Goal: Information Seeking & Learning: Learn about a topic

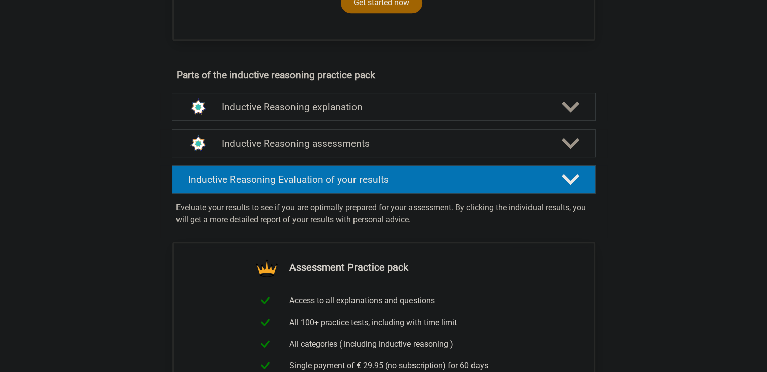
scroll to position [504, 0]
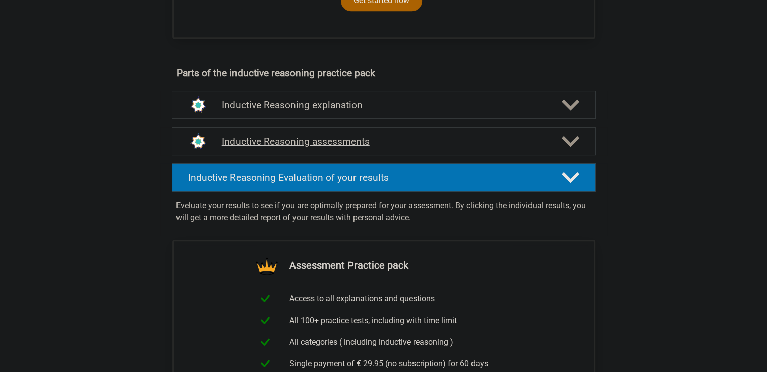
click at [419, 147] on h4 "Inductive Reasoning assessments" at bounding box center [384, 142] width 324 height 12
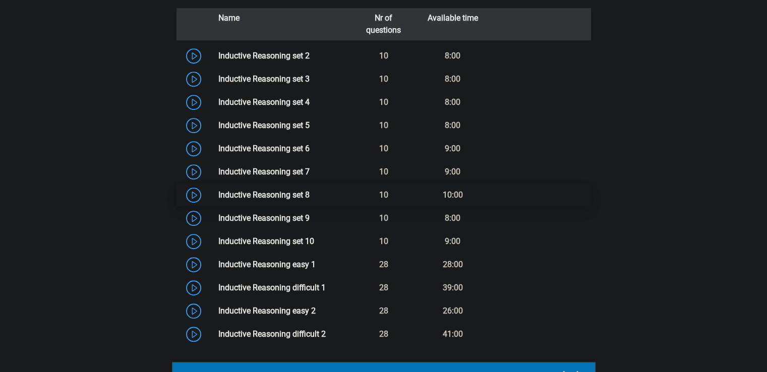
scroll to position [706, 0]
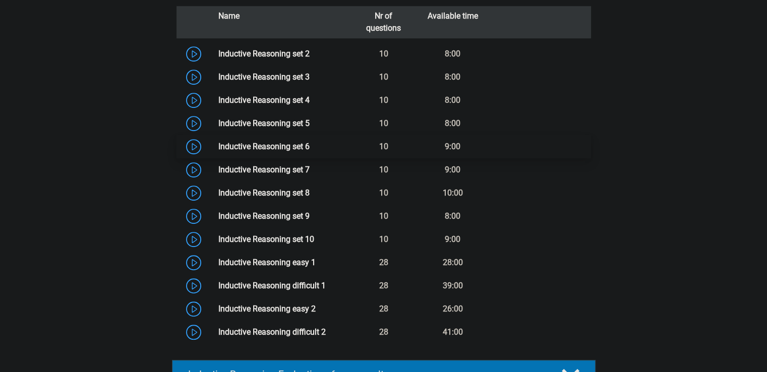
click at [218, 151] on link "Inductive Reasoning set 6" at bounding box center [263, 147] width 91 height 10
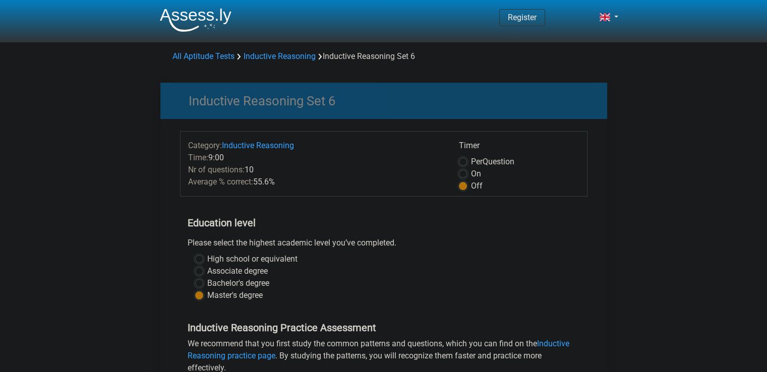
drag, startPoint x: 483, startPoint y: 281, endPoint x: 251, endPoint y: 371, distance: 249.0
click at [483, 281] on div "Bachelor's degree" at bounding box center [383, 283] width 377 height 12
click at [321, 213] on h5 "Education level" at bounding box center [383, 223] width 392 height 20
click at [309, 224] on h5 "Education level" at bounding box center [383, 223] width 392 height 20
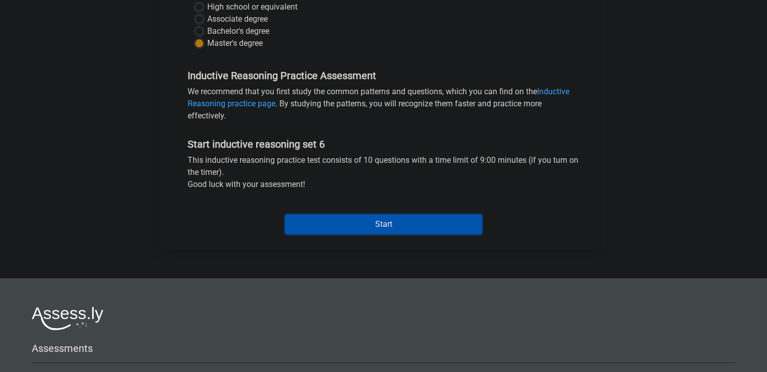
click at [387, 221] on input "Start" at bounding box center [383, 224] width 196 height 19
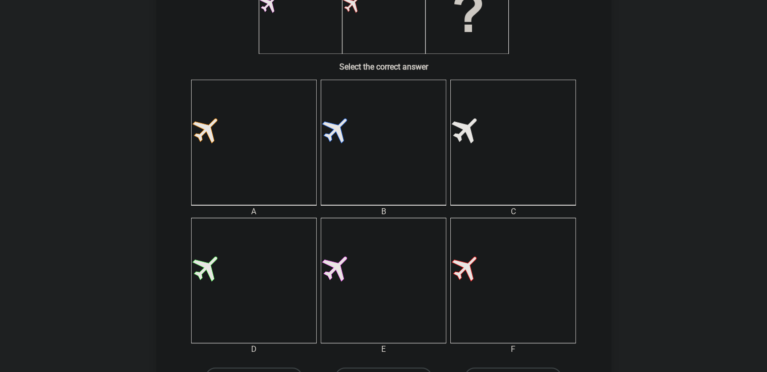
scroll to position [202, 0]
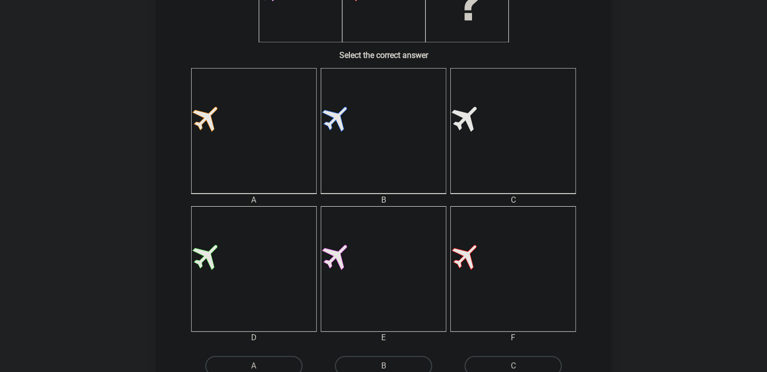
click at [495, 268] on icon at bounding box center [512, 268] width 125 height 125
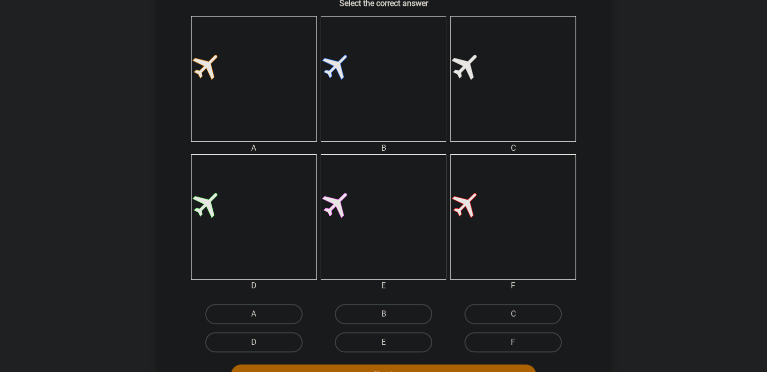
scroll to position [353, 0]
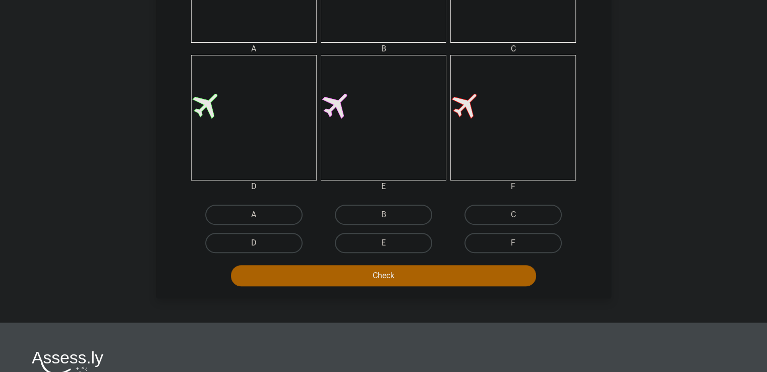
click at [513, 237] on label "F" at bounding box center [512, 243] width 97 height 20
click at [513, 243] on input "F" at bounding box center [516, 246] width 7 height 7
radio input "true"
click at [454, 277] on button "Check" at bounding box center [383, 275] width 305 height 21
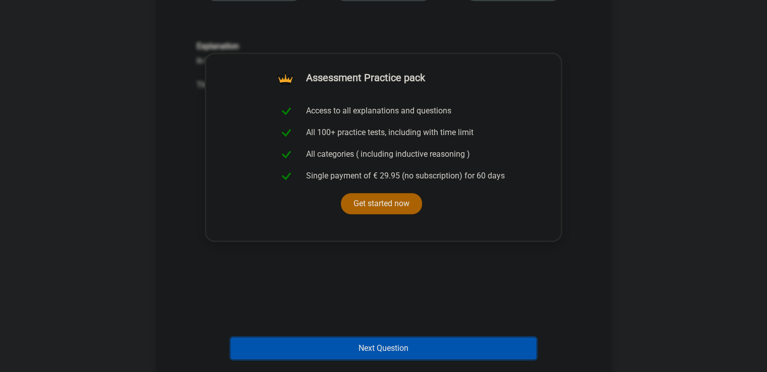
click at [363, 343] on button "Next Question" at bounding box center [383, 348] width 305 height 21
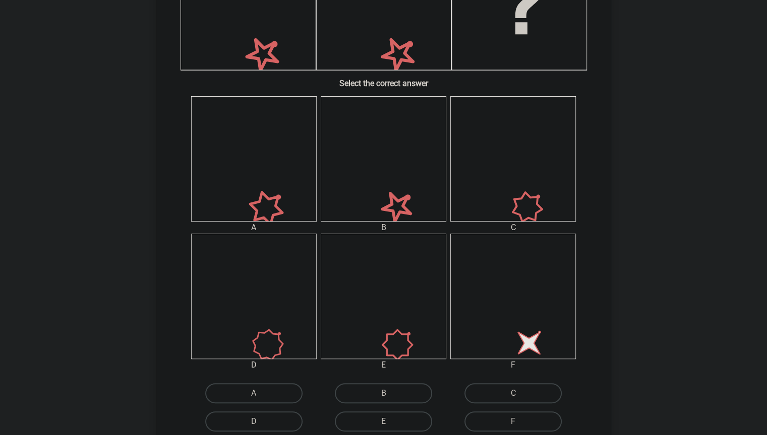
scroll to position [450, 0]
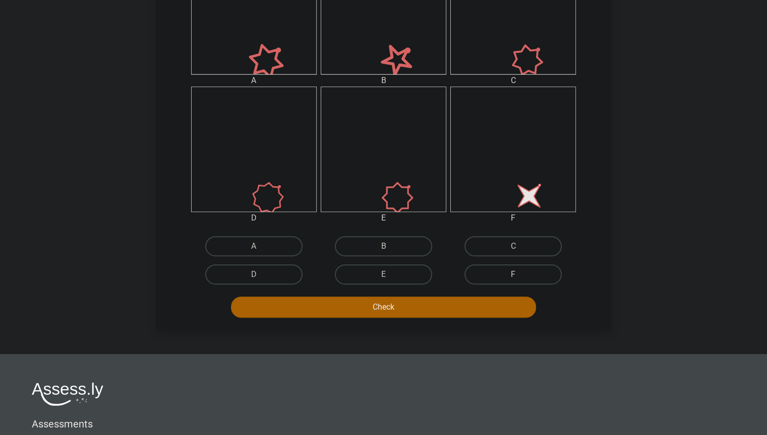
click at [542, 278] on label "F" at bounding box center [512, 275] width 97 height 20
click at [520, 278] on input "F" at bounding box center [516, 278] width 7 height 7
radio input "true"
click at [487, 298] on button "Check" at bounding box center [383, 307] width 305 height 21
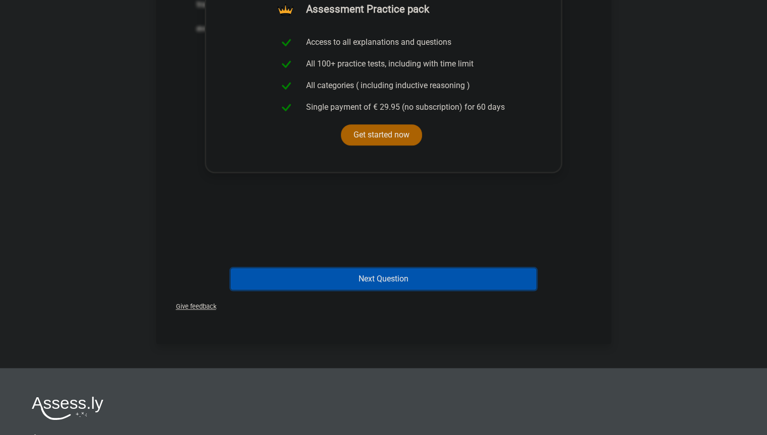
click at [350, 275] on button "Next Question" at bounding box center [383, 279] width 305 height 21
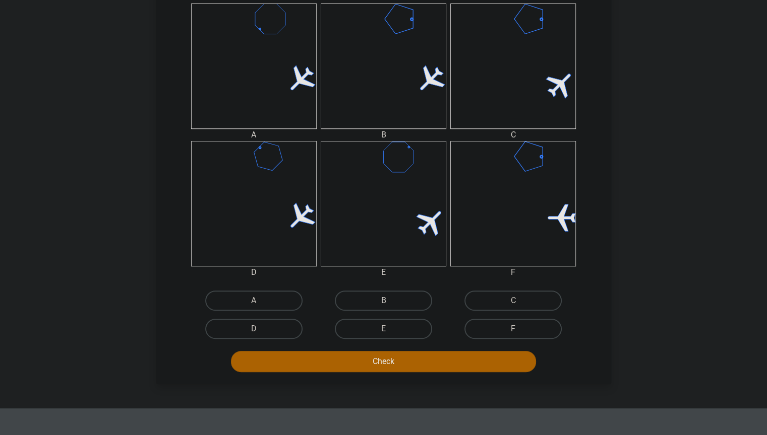
scroll to position [454, 0]
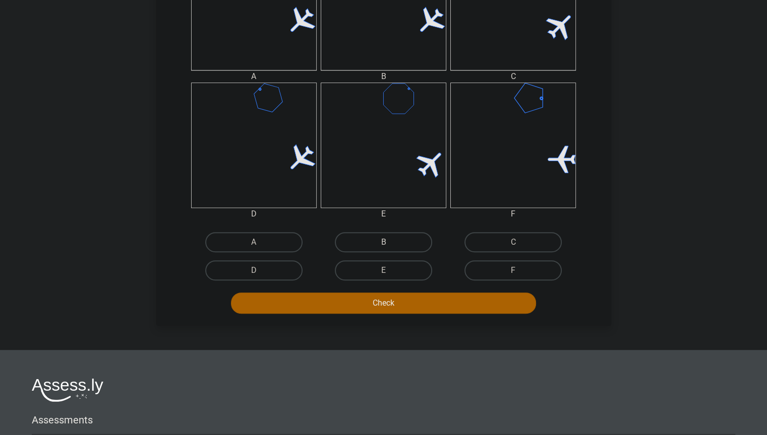
click at [366, 240] on label "B" at bounding box center [383, 242] width 97 height 20
click at [383, 242] on input "B" at bounding box center [386, 245] width 7 height 7
radio input "true"
click at [394, 296] on button "Check" at bounding box center [383, 303] width 305 height 21
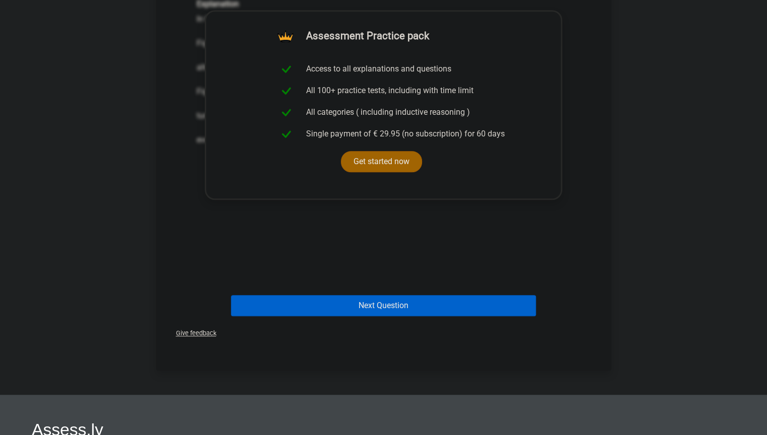
scroll to position [957, 0]
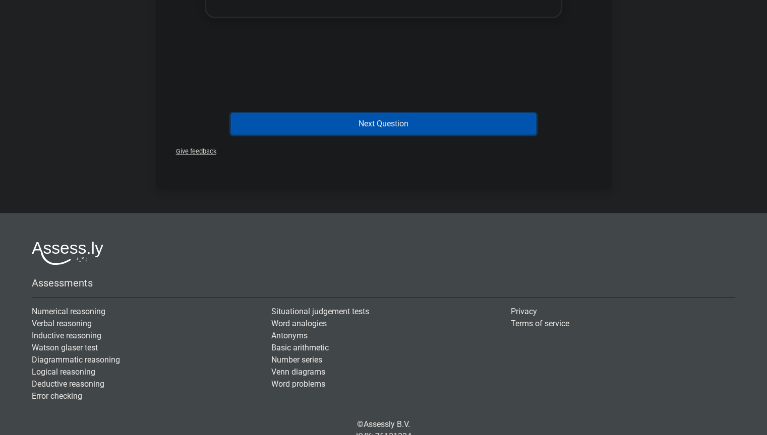
click at [426, 114] on button "Next Question" at bounding box center [383, 123] width 305 height 21
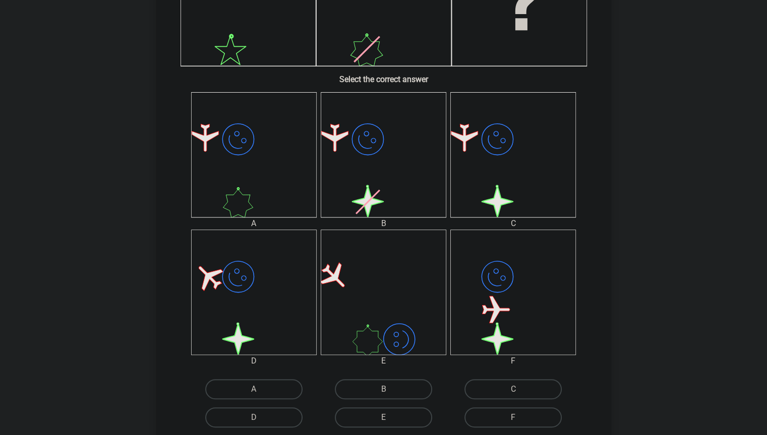
scroll to position [403, 0]
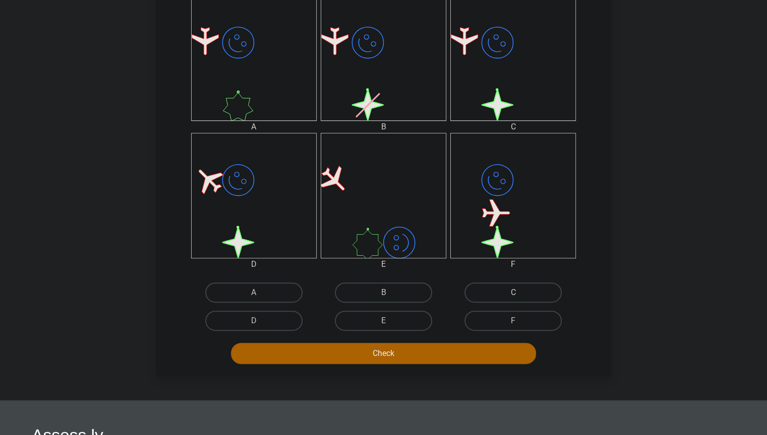
click at [502, 288] on label "C" at bounding box center [512, 293] width 97 height 20
click at [513, 293] on input "C" at bounding box center [516, 296] width 7 height 7
radio input "true"
click at [433, 357] on button "Check" at bounding box center [383, 353] width 305 height 21
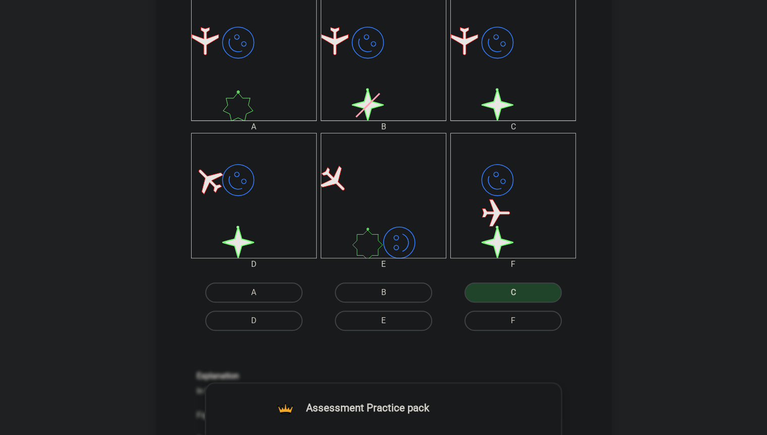
scroll to position [706, 0]
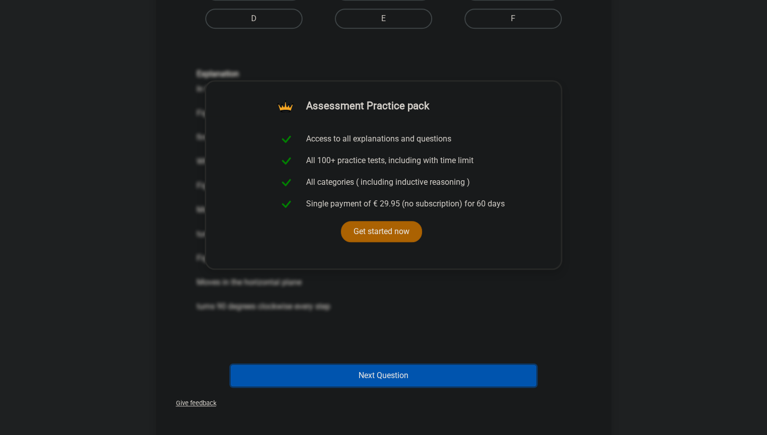
click at [330, 371] on button "Next Question" at bounding box center [383, 375] width 305 height 21
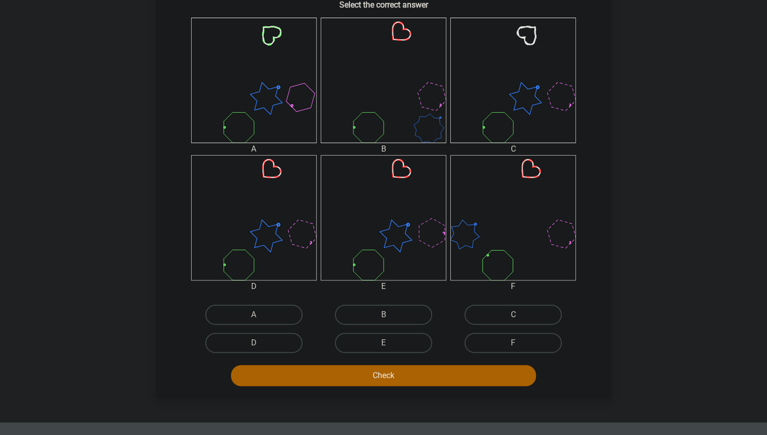
scroll to position [403, 0]
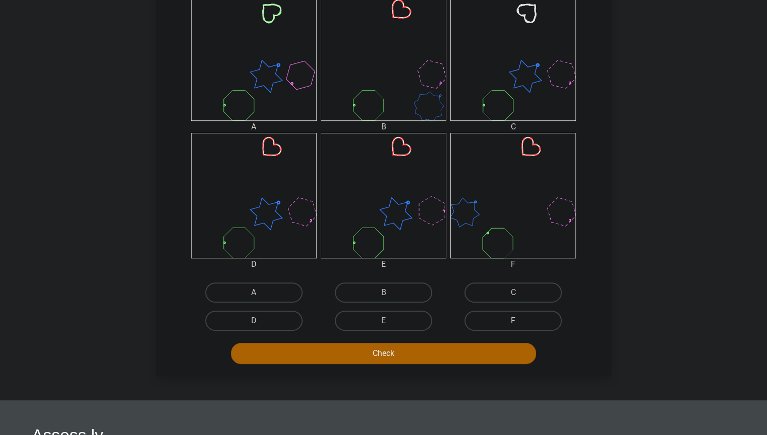
click at [502, 322] on label "F" at bounding box center [512, 321] width 97 height 20
click at [513, 322] on input "F" at bounding box center [516, 324] width 7 height 7
radio input "true"
click at [463, 349] on button "Check" at bounding box center [383, 353] width 305 height 21
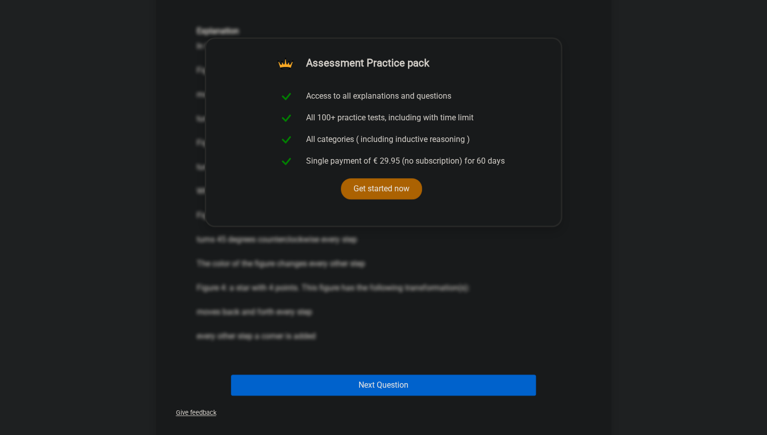
scroll to position [756, 0]
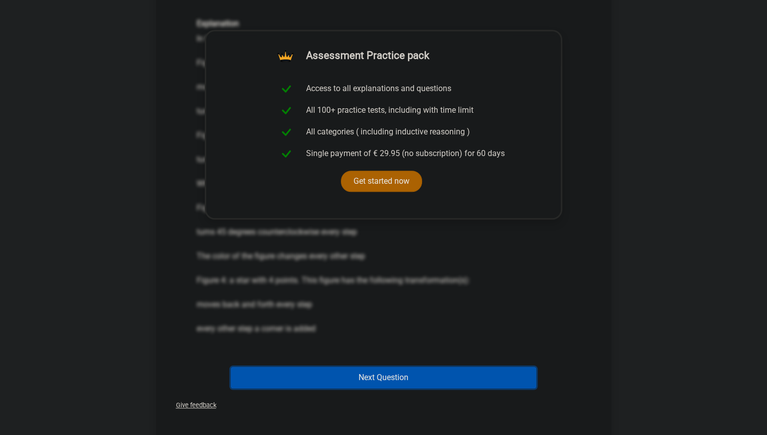
click at [334, 371] on button "Next Question" at bounding box center [383, 377] width 305 height 21
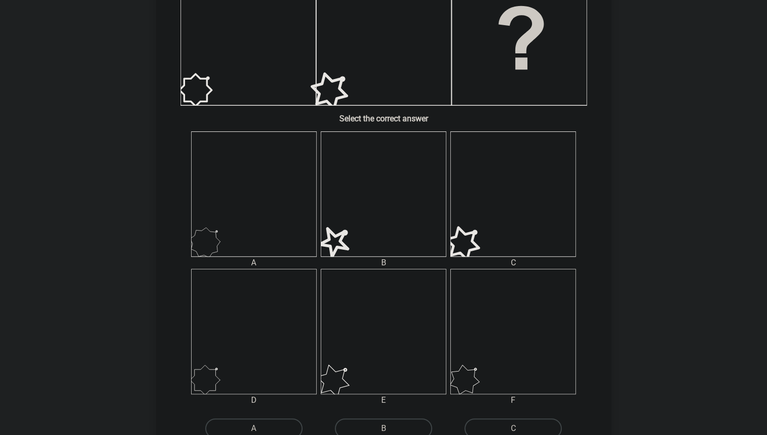
scroll to position [302, 0]
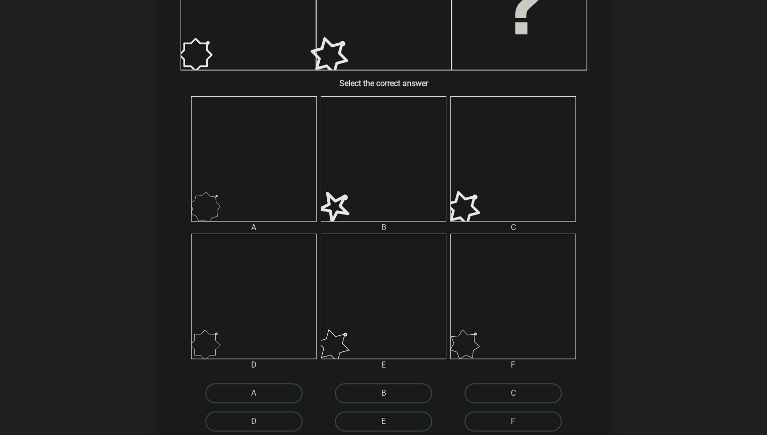
click at [283, 371] on label "A" at bounding box center [253, 394] width 97 height 20
click at [260, 371] on input "A" at bounding box center [256, 397] width 7 height 7
radio input "true"
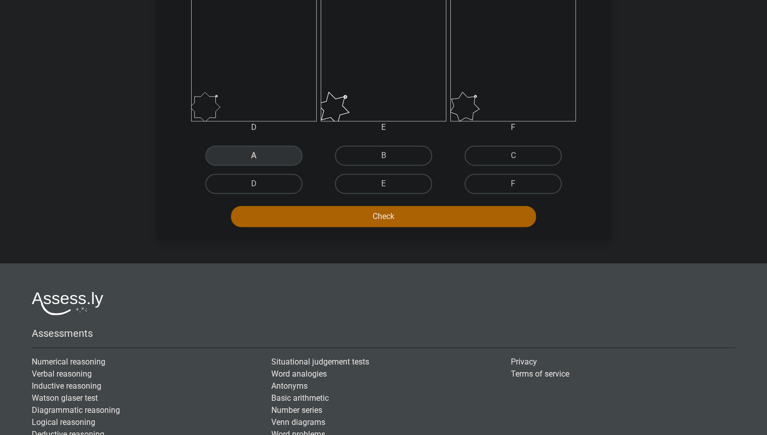
scroll to position [554, 0]
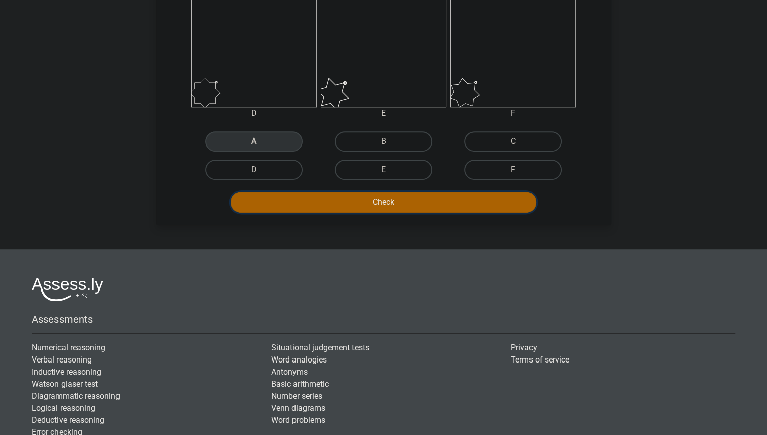
click at [421, 197] on button "Check" at bounding box center [383, 202] width 305 height 21
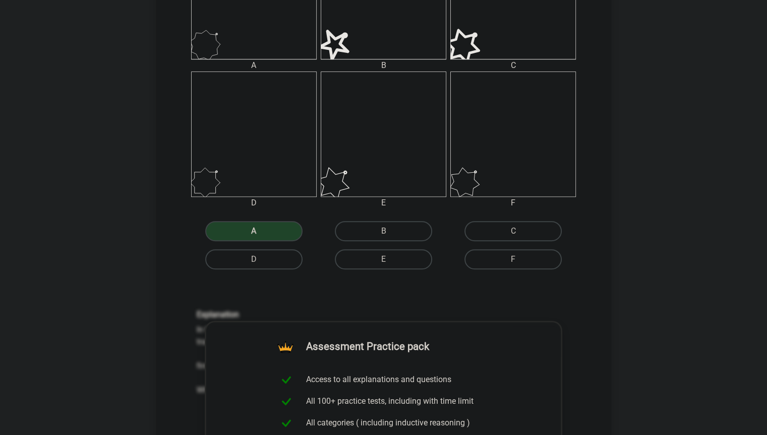
scroll to position [756, 0]
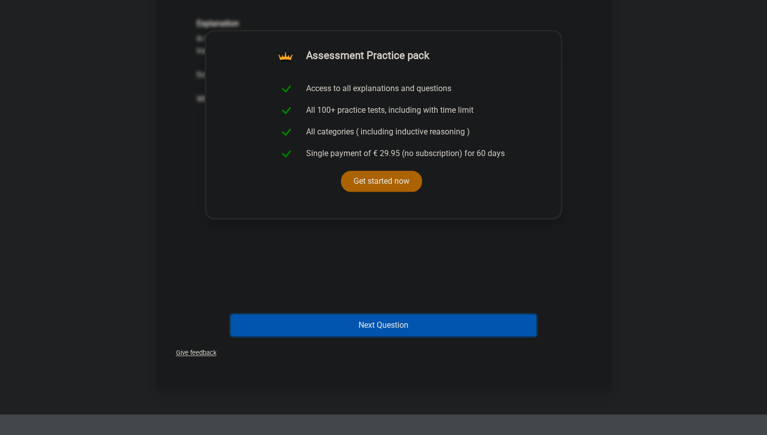
click at [389, 333] on button "Next Question" at bounding box center [383, 325] width 305 height 21
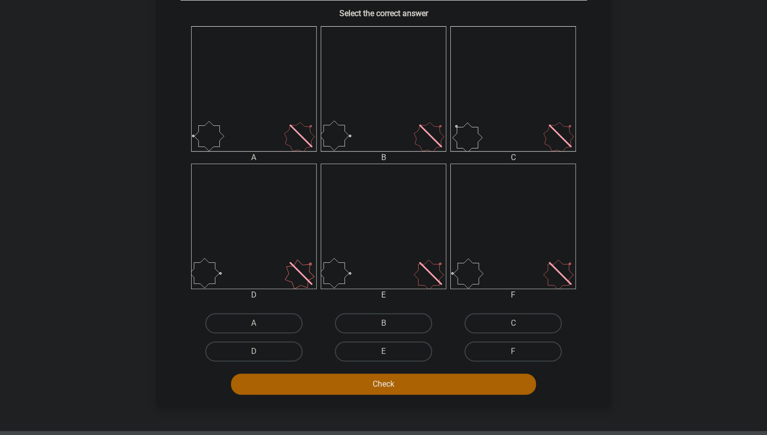
scroll to position [403, 0]
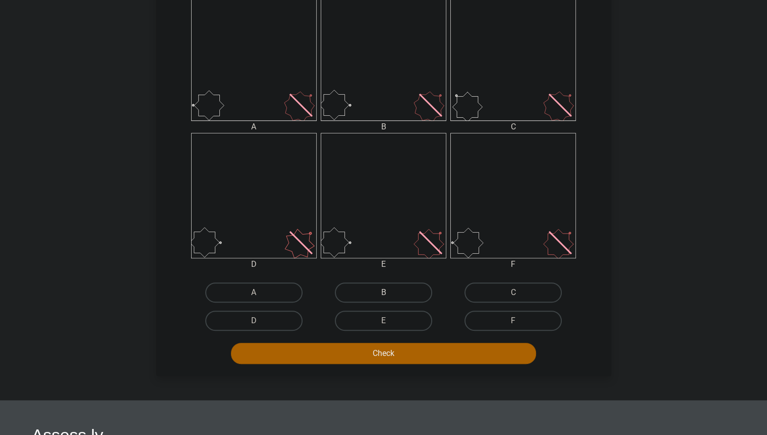
click at [391, 296] on label "B" at bounding box center [383, 293] width 97 height 20
click at [390, 296] on input "B" at bounding box center [386, 296] width 7 height 7
radio input "true"
click at [395, 351] on button "Check" at bounding box center [383, 353] width 305 height 21
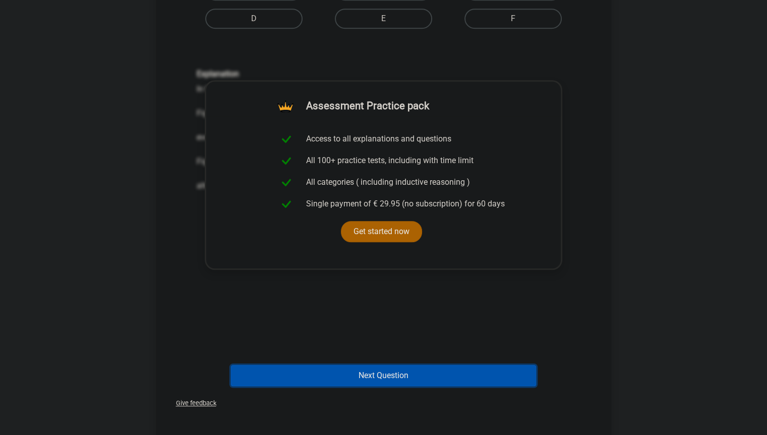
click at [374, 371] on button "Next Question" at bounding box center [383, 375] width 305 height 21
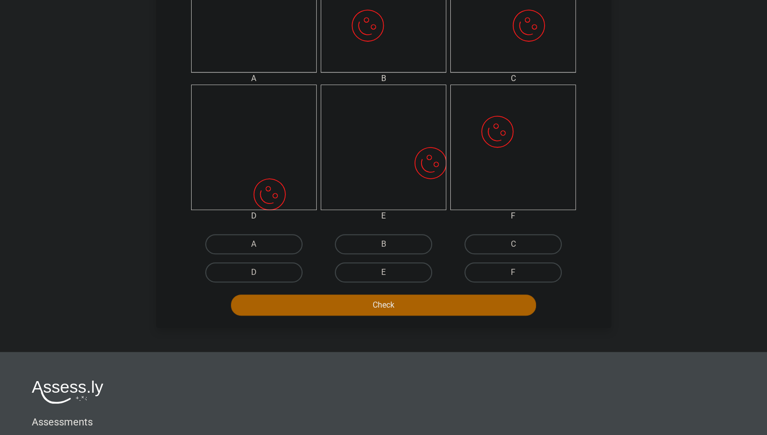
scroll to position [454, 0]
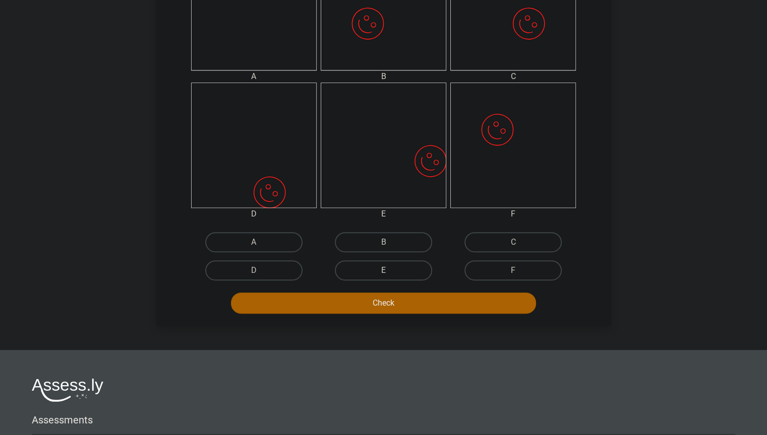
click at [387, 262] on label "E" at bounding box center [383, 271] width 97 height 20
click at [387, 271] on input "E" at bounding box center [386, 274] width 7 height 7
radio input "true"
click at [371, 308] on button "Check" at bounding box center [383, 303] width 305 height 21
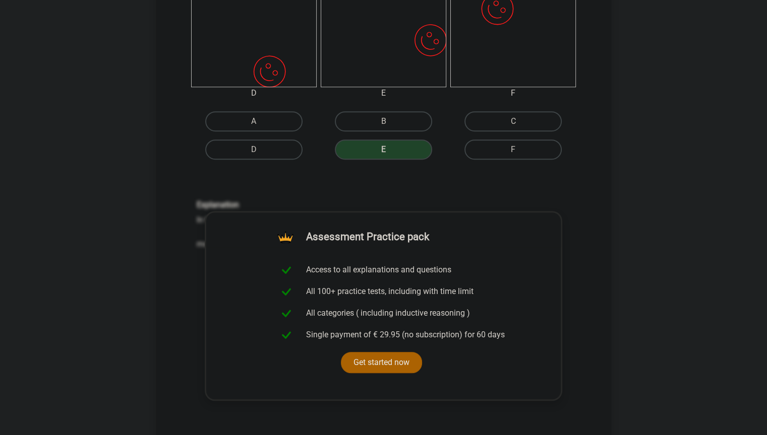
scroll to position [806, 0]
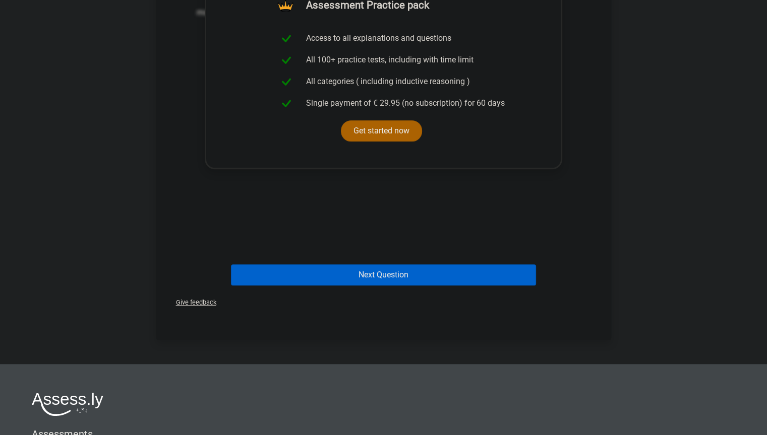
click at [386, 286] on div "Next Question" at bounding box center [383, 277] width 389 height 25
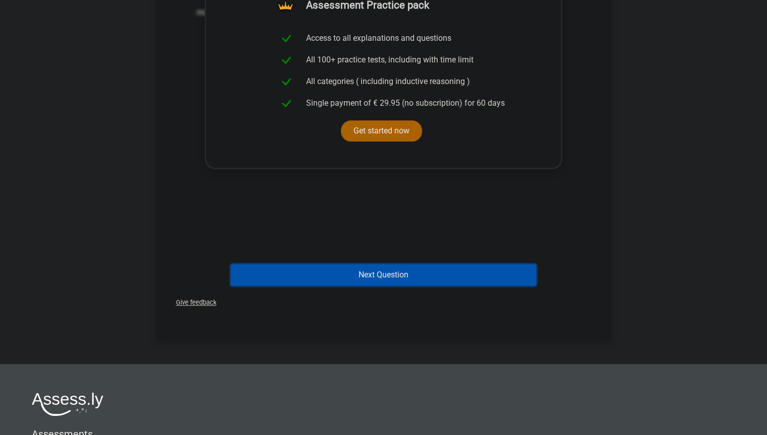
click at [405, 279] on button "Next Question" at bounding box center [383, 275] width 305 height 21
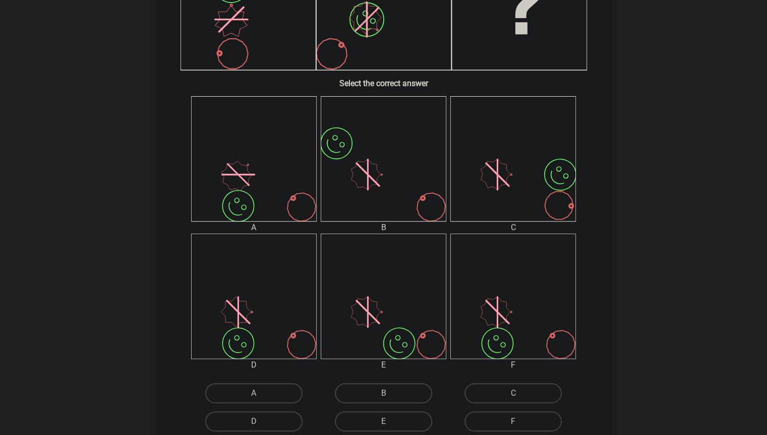
scroll to position [353, 0]
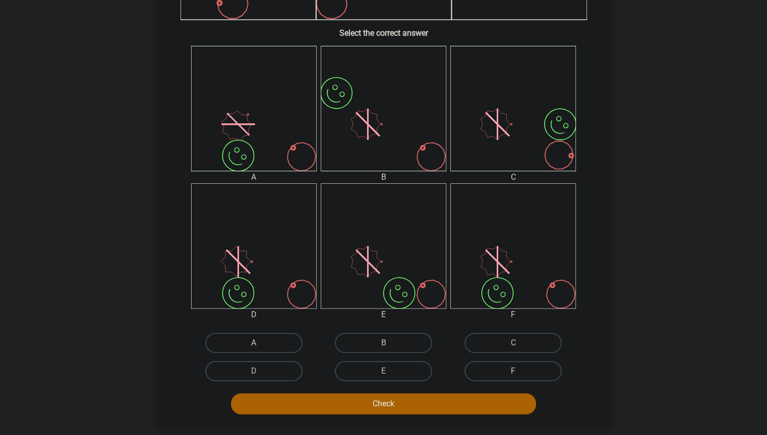
click at [483, 366] on label "F" at bounding box center [512, 371] width 97 height 20
click at [513, 371] on input "F" at bounding box center [516, 374] width 7 height 7
radio input "true"
click at [438, 371] on button "Check" at bounding box center [383, 404] width 305 height 21
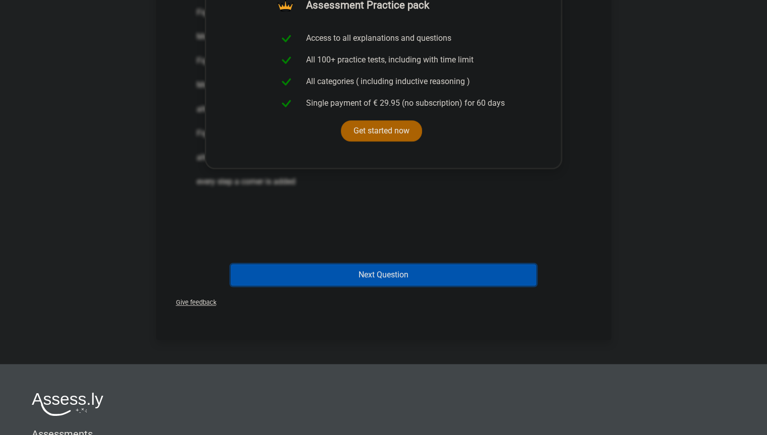
click at [437, 269] on button "Next Question" at bounding box center [383, 275] width 305 height 21
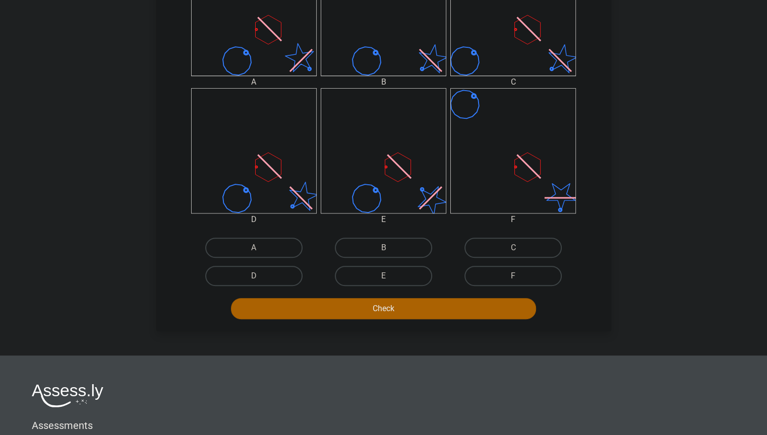
scroll to position [454, 0]
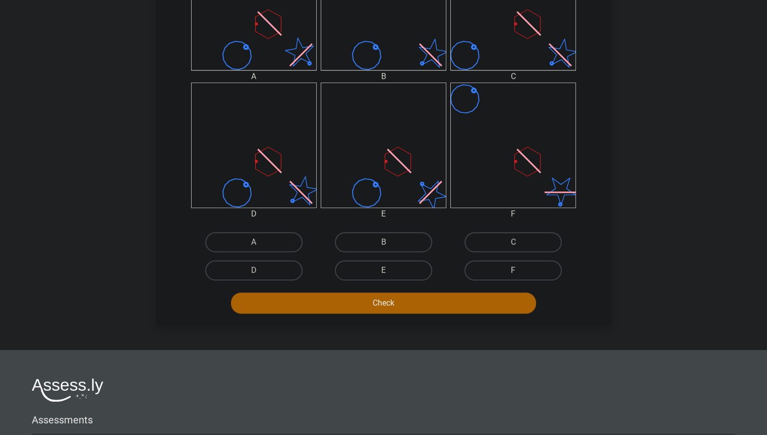
click at [495, 264] on label "F" at bounding box center [512, 271] width 97 height 20
click at [513, 271] on input "F" at bounding box center [516, 274] width 7 height 7
radio input "true"
click at [461, 295] on button "Check" at bounding box center [383, 303] width 305 height 21
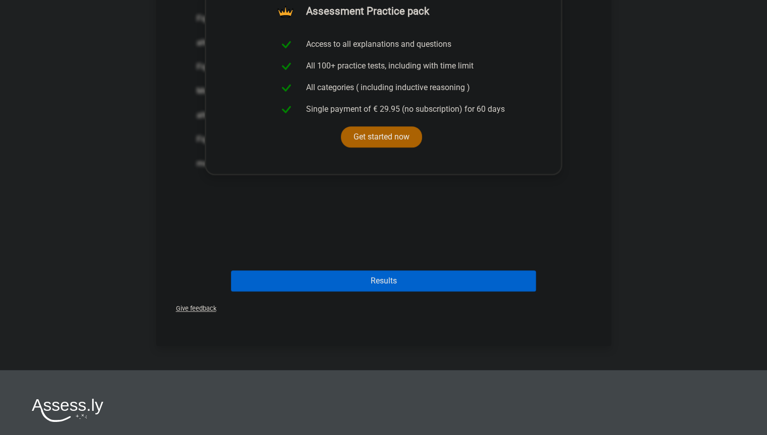
scroll to position [806, 0]
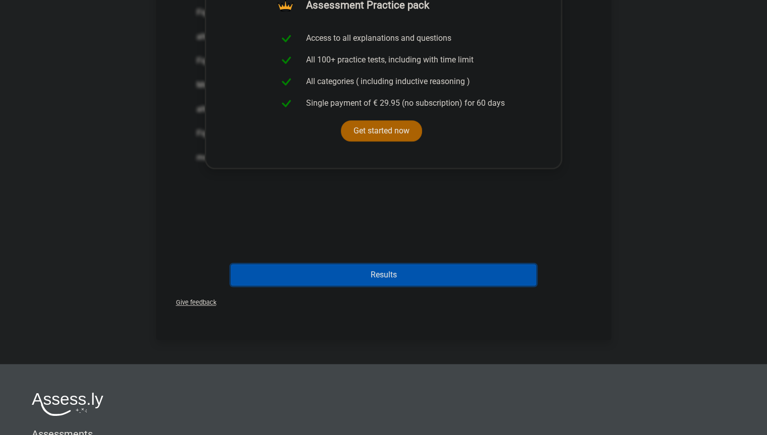
click at [448, 274] on button "Results" at bounding box center [383, 275] width 305 height 21
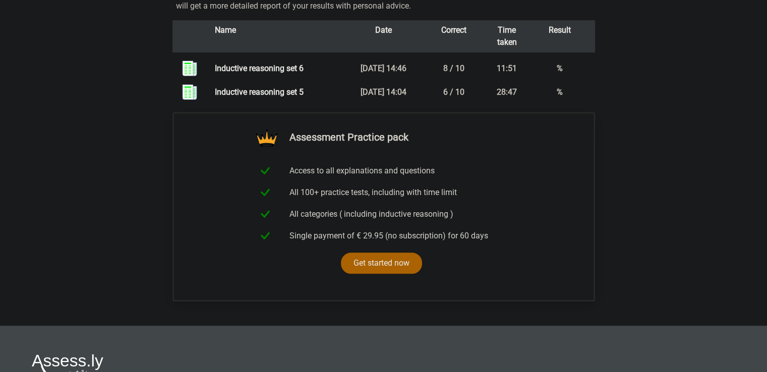
scroll to position [945, 0]
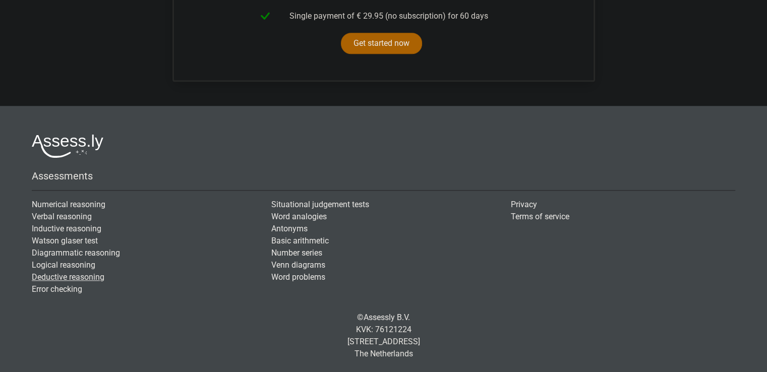
click at [80, 272] on link "Deductive reasoning" at bounding box center [68, 277] width 73 height 10
click at [80, 265] on link "Logical reasoning" at bounding box center [63, 265] width 63 height 10
click at [77, 244] on link "Watson glaser test" at bounding box center [65, 241] width 66 height 10
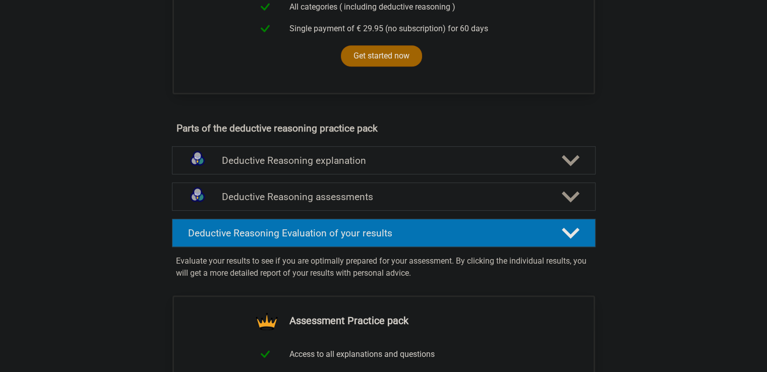
scroll to position [554, 0]
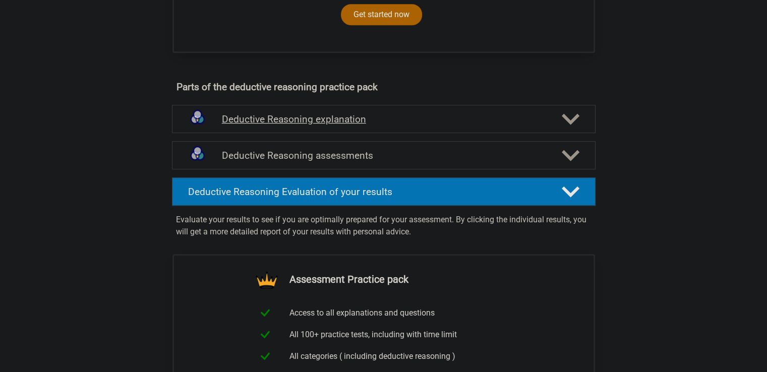
click at [338, 125] on h4 "Deductive Reasoning explanation" at bounding box center [384, 119] width 324 height 12
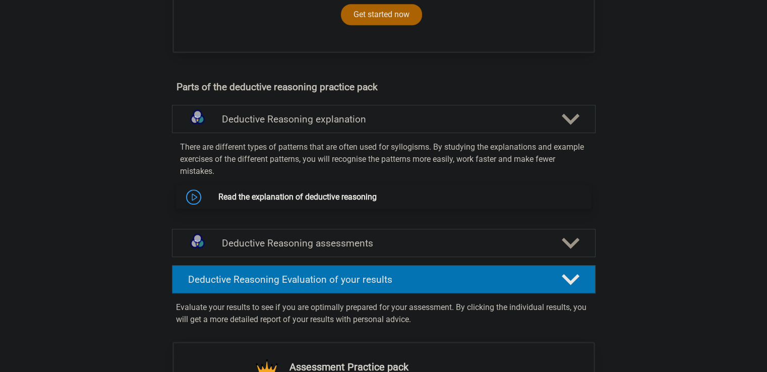
click at [346, 202] on link "Read the explanation of deductive reasoning" at bounding box center [297, 197] width 158 height 10
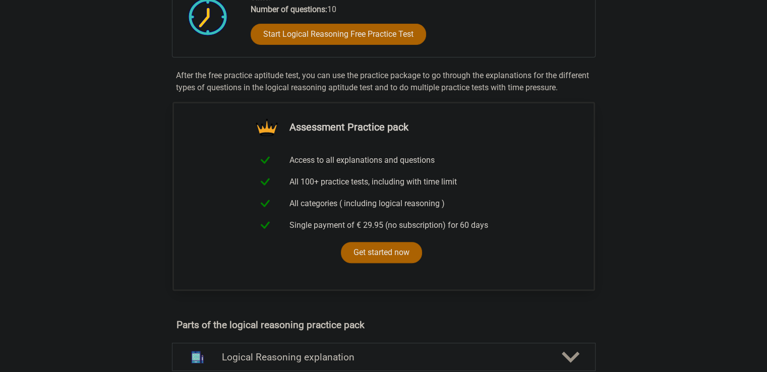
scroll to position [454, 0]
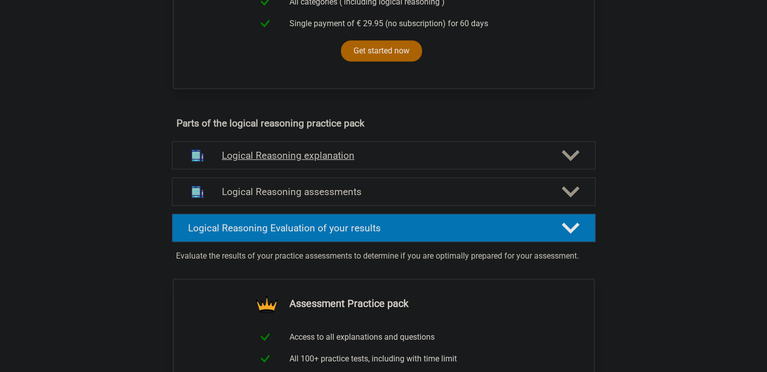
click at [351, 160] on h4 "Logical Reasoning explanation" at bounding box center [384, 156] width 324 height 12
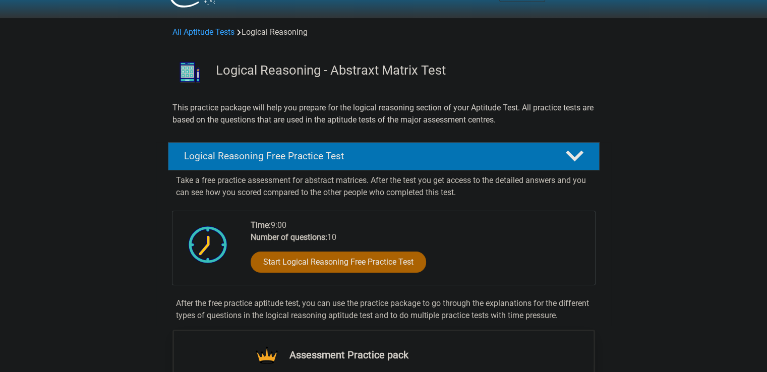
scroll to position [0, 0]
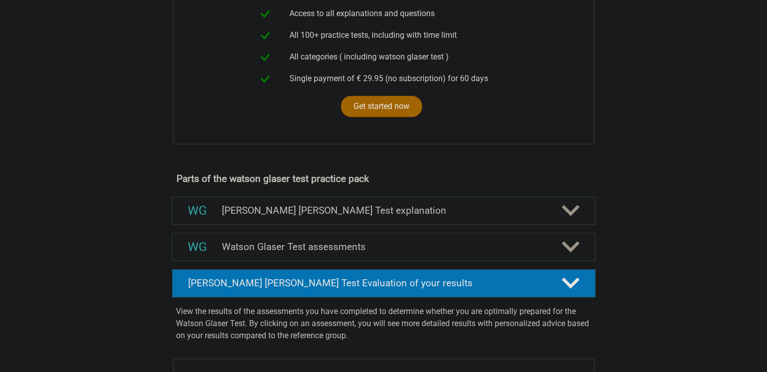
scroll to position [403, 0]
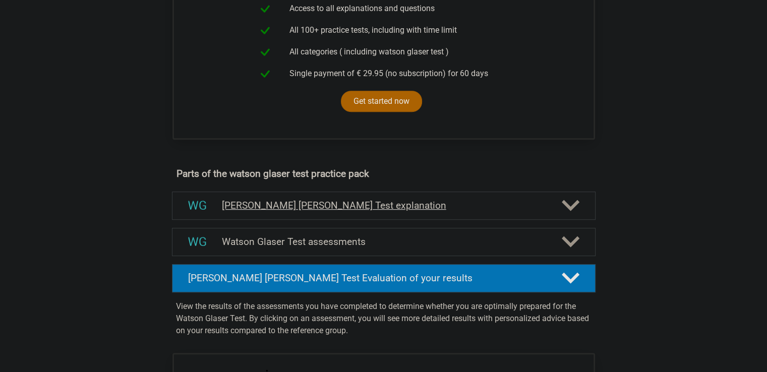
click at [294, 211] on h4 "[PERSON_NAME] [PERSON_NAME] Test explanation" at bounding box center [384, 206] width 324 height 12
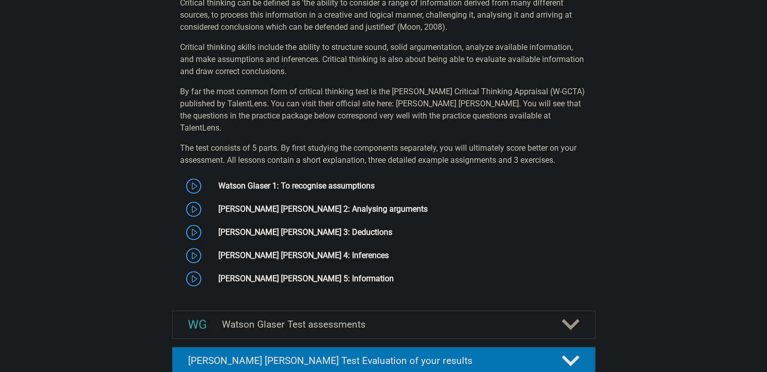
scroll to position [655, 0]
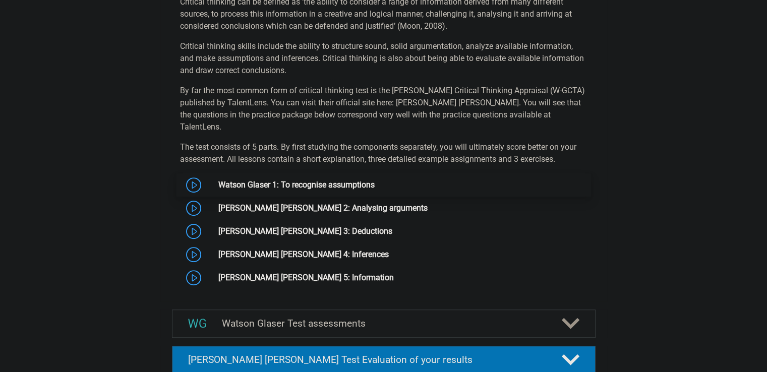
click at [323, 186] on link "Watson Glaser 1: To recognise assumptions" at bounding box center [296, 185] width 156 height 10
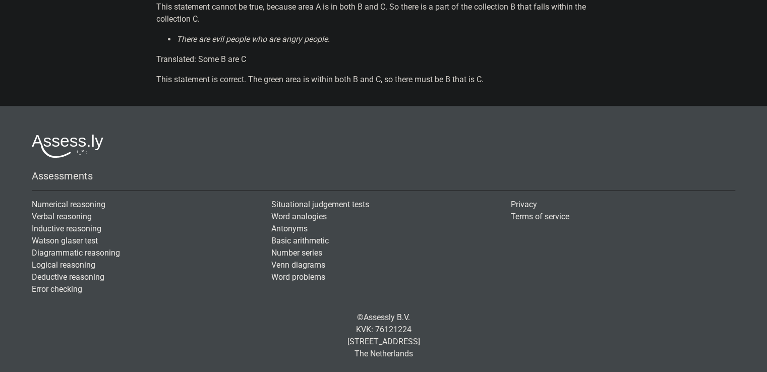
scroll to position [1116, 0]
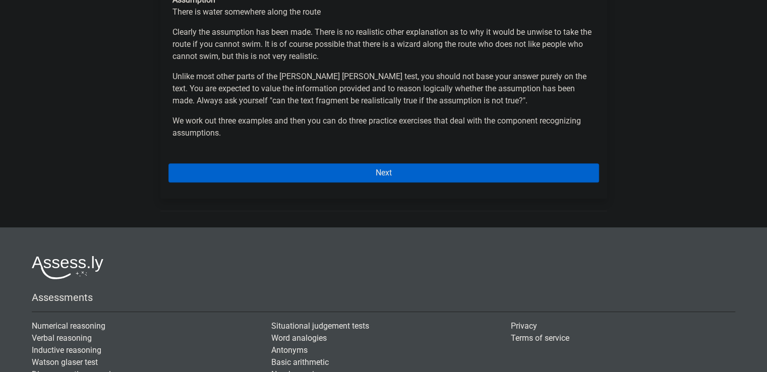
scroll to position [153, 0]
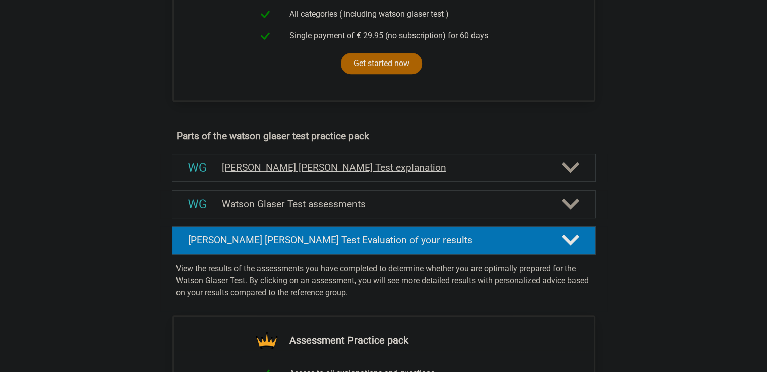
scroll to position [454, 0]
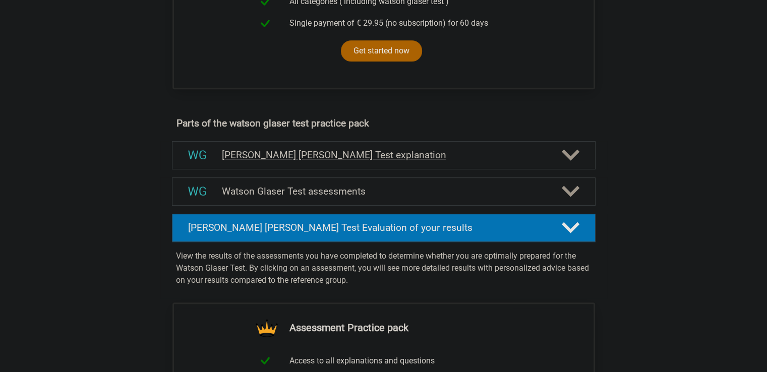
click at [325, 161] on h4 "[PERSON_NAME] [PERSON_NAME] Test explanation" at bounding box center [384, 155] width 324 height 12
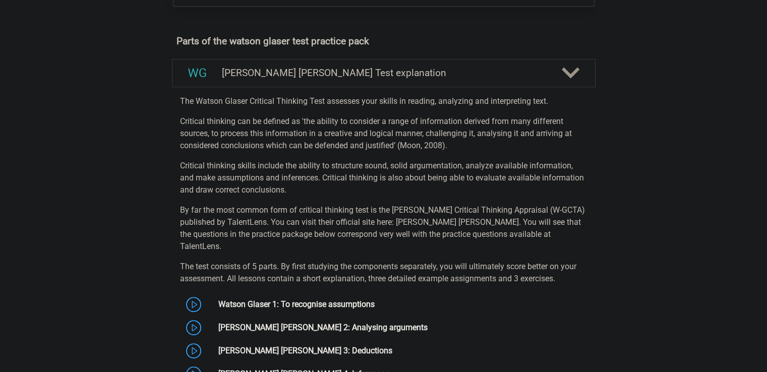
scroll to position [655, 0]
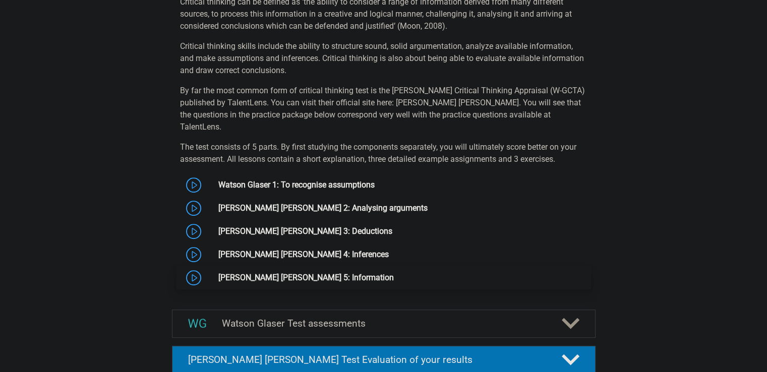
click at [292, 273] on link "[PERSON_NAME] [PERSON_NAME] 5: Information" at bounding box center [305, 278] width 175 height 10
